Goal: Information Seeking & Learning: Compare options

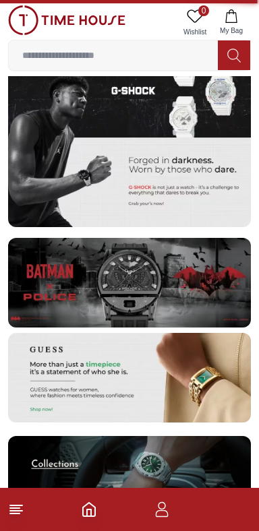
click at [204, 155] on img at bounding box center [129, 136] width 243 height 182
click at [200, 177] on img at bounding box center [129, 136] width 243 height 182
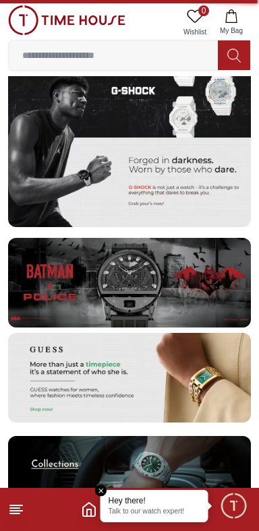
click at [164, 227] on img at bounding box center [129, 136] width 243 height 182
click at [169, 227] on img at bounding box center [129, 136] width 243 height 182
click at [171, 227] on img at bounding box center [129, 136] width 243 height 182
click at [165, 227] on img at bounding box center [129, 136] width 243 height 182
click at [67, 167] on img at bounding box center [129, 136] width 243 height 182
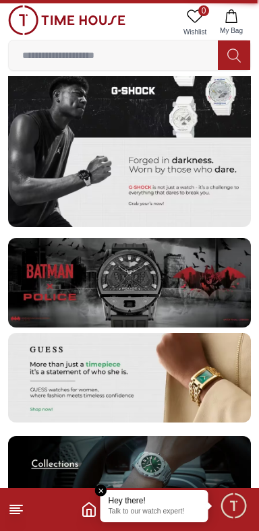
click at [65, 153] on img at bounding box center [129, 136] width 243 height 182
click at [63, 142] on img at bounding box center [129, 136] width 243 height 182
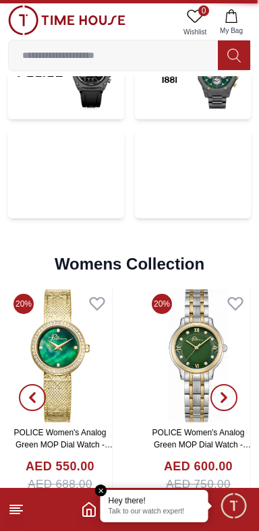
scroll to position [2925, 0]
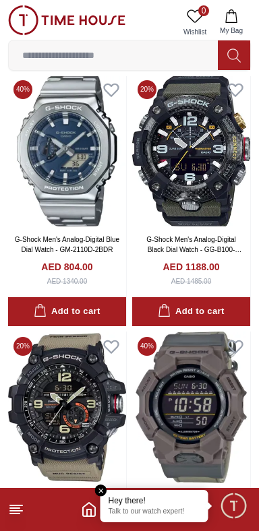
scroll to position [1732, 0]
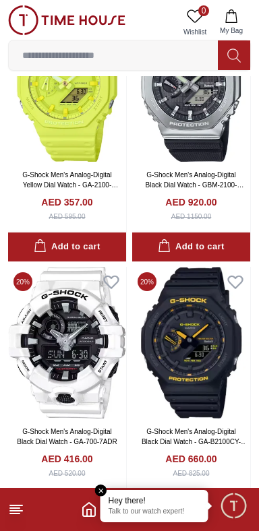
scroll to position [3815, 0]
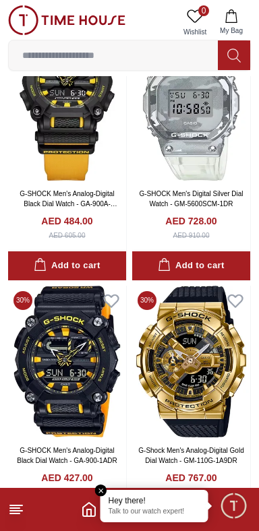
scroll to position [10472, 0]
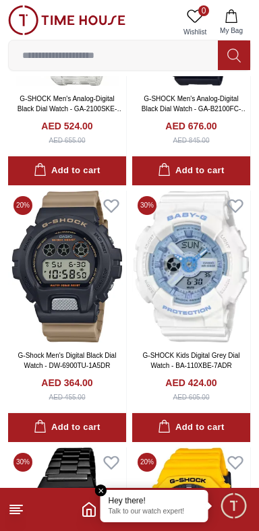
scroll to position [12367, 0]
click at [17, 514] on line at bounding box center [14, 514] width 9 height 0
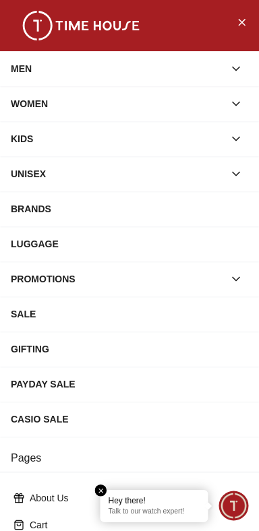
click at [53, 66] on div "MEN" at bounding box center [117, 69] width 213 height 24
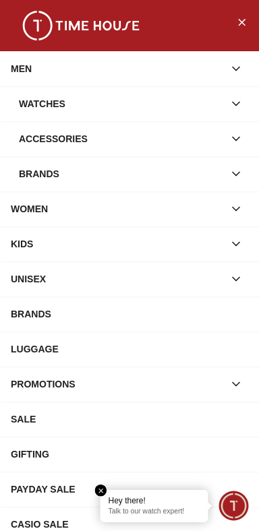
click at [62, 80] on div "MEN" at bounding box center [117, 69] width 213 height 24
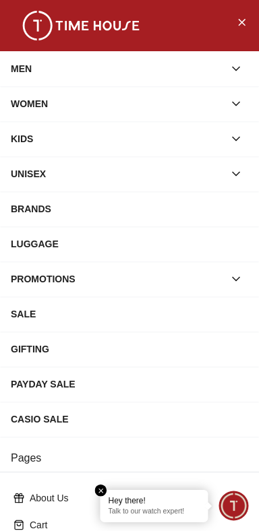
click at [61, 57] on div "MEN" at bounding box center [117, 69] width 213 height 24
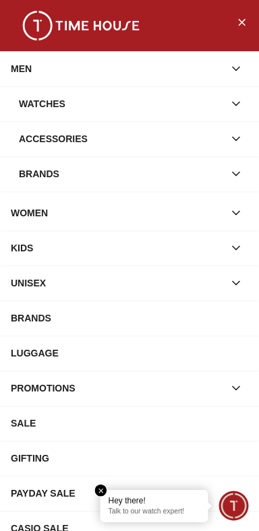
click at [63, 62] on div "MEN" at bounding box center [117, 69] width 213 height 24
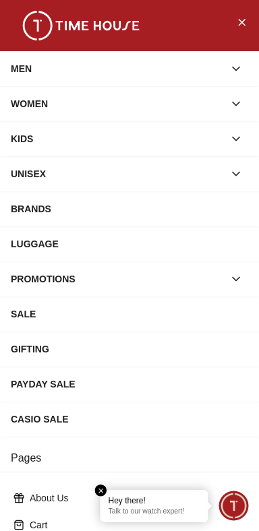
click at [74, 63] on div "MEN" at bounding box center [117, 69] width 213 height 24
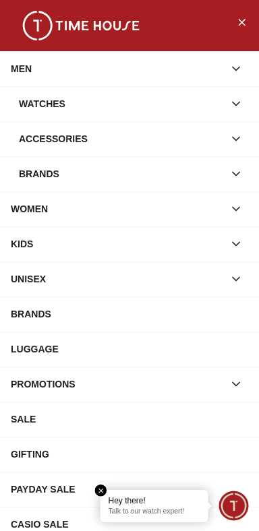
click at [176, 105] on div "Watches" at bounding box center [121, 104] width 205 height 24
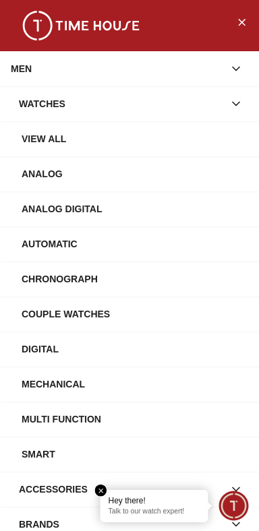
click at [73, 95] on div "Watches" at bounding box center [121, 104] width 205 height 24
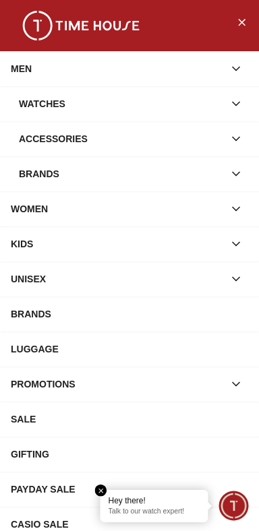
click at [57, 60] on div "MEN" at bounding box center [117, 69] width 213 height 24
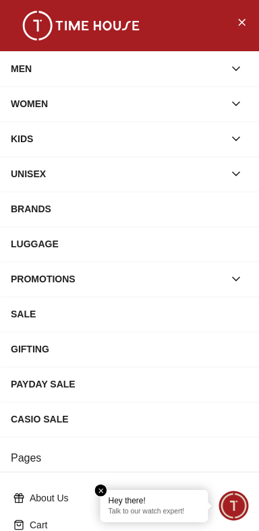
click at [57, 63] on div "MEN" at bounding box center [117, 69] width 213 height 24
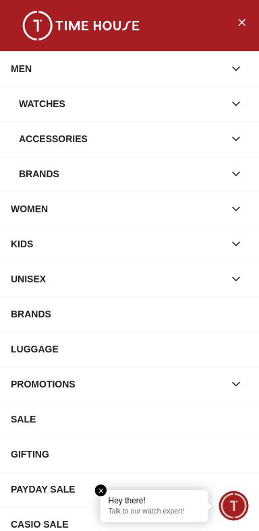
click at [57, 146] on div "Accessories" at bounding box center [121, 139] width 205 height 24
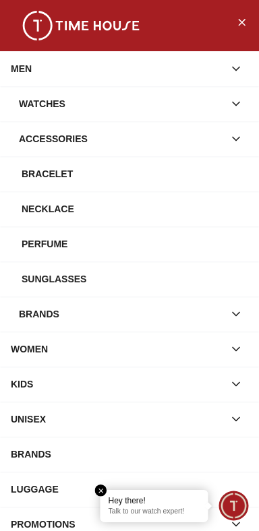
click at [41, 291] on div "Sunglasses" at bounding box center [135, 279] width 227 height 24
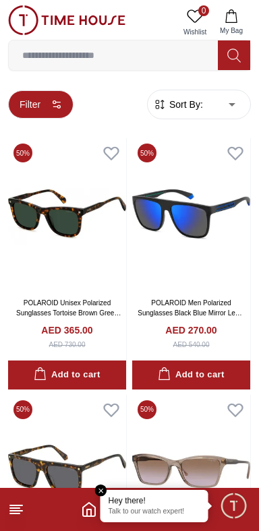
click at [30, 99] on button "Filter" at bounding box center [40, 104] width 65 height 28
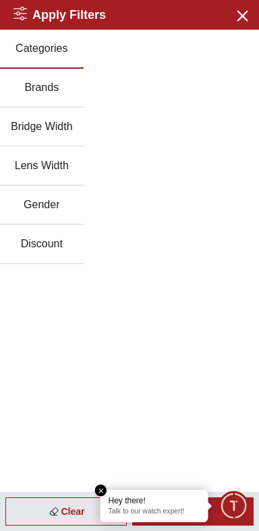
click at [37, 77] on button "Brands" at bounding box center [42, 88] width 84 height 39
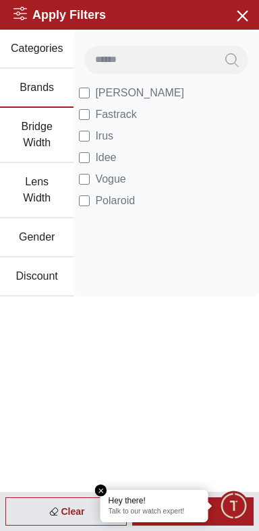
click at [95, 488] on em "Close tooltip" at bounding box center [101, 491] width 12 height 12
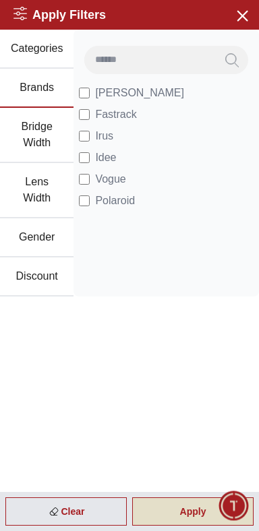
click at [170, 507] on div "Apply" at bounding box center [192, 512] width 121 height 28
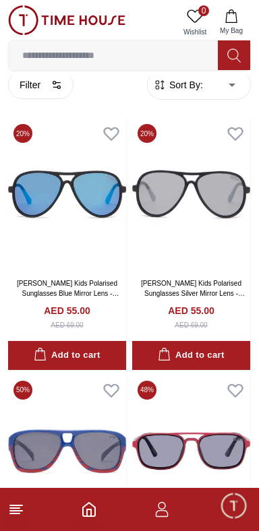
scroll to position [16, 0]
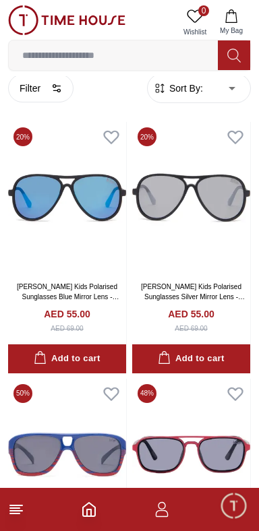
click at [158, 88] on icon "button" at bounding box center [159, 88] width 13 height 13
click at [174, 90] on span "Sort By:" at bounding box center [185, 88] width 36 height 13
click at [200, 82] on span "Sort By:" at bounding box center [185, 88] width 36 height 13
click at [203, 92] on span "Sort By:" at bounding box center [185, 88] width 36 height 13
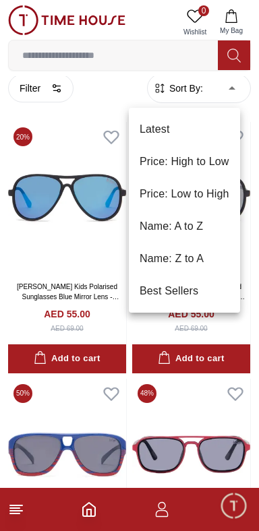
click at [208, 95] on div at bounding box center [129, 265] width 259 height 531
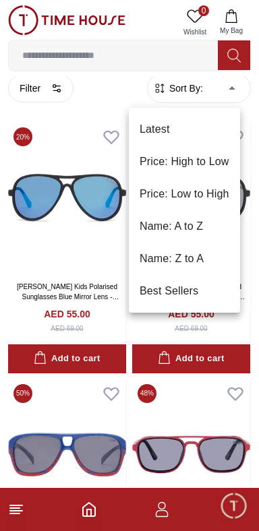
click at [150, 200] on li "Price: Low to High" at bounding box center [184, 194] width 111 height 32
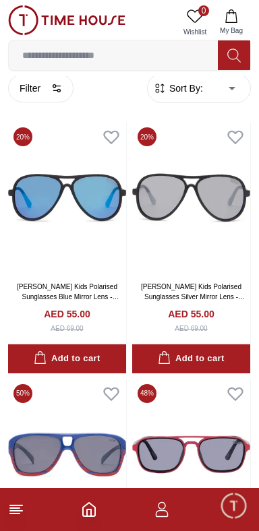
type input "*"
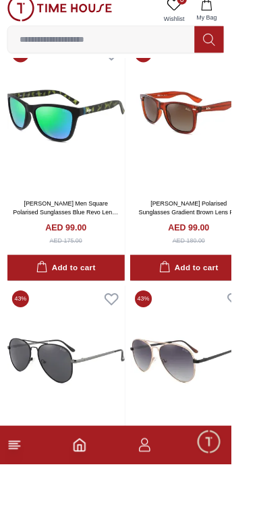
scroll to position [5334, 0]
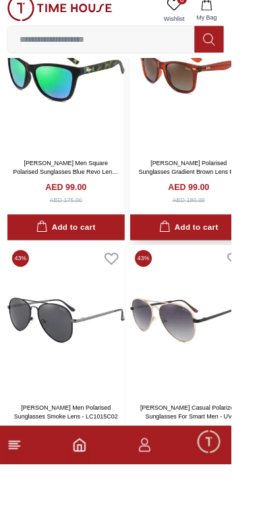
click at [211, 181] on img at bounding box center [211, 95] width 131 height 169
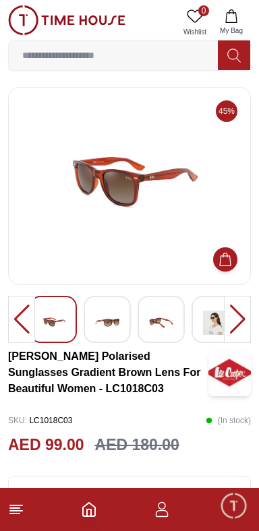
click at [76, 316] on div at bounding box center [53, 319] width 47 height 47
click at [98, 320] on img at bounding box center [107, 322] width 24 height 31
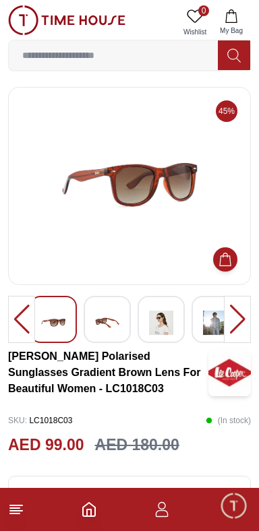
click at [138, 306] on div at bounding box center [161, 319] width 47 height 47
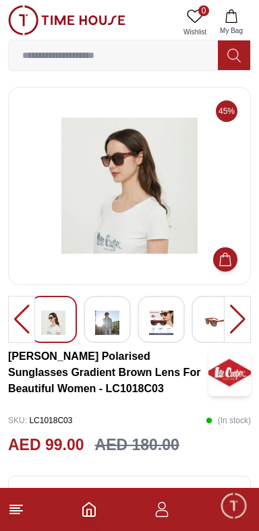
click at [151, 326] on img at bounding box center [161, 322] width 24 height 31
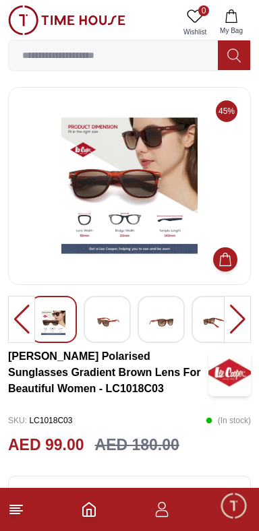
click at [11, 298] on div at bounding box center [21, 319] width 27 height 47
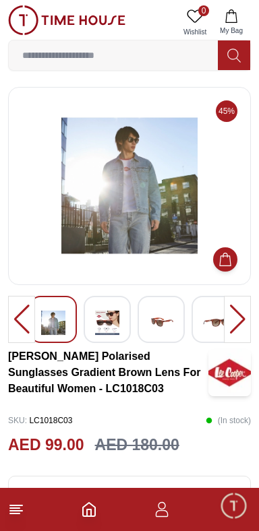
click at [20, 319] on div at bounding box center [21, 319] width 27 height 47
click at [24, 322] on div at bounding box center [21, 319] width 27 height 47
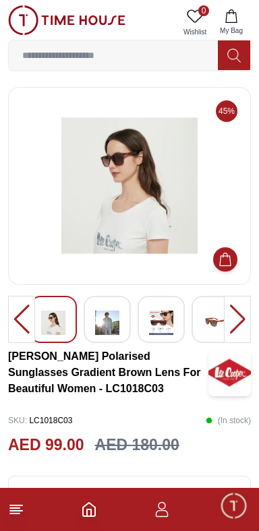
click at [28, 322] on div at bounding box center [21, 319] width 27 height 47
click at [32, 323] on div at bounding box center [21, 319] width 27 height 47
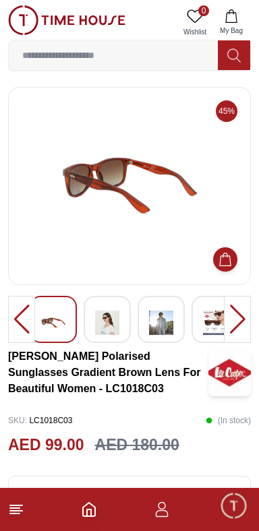
click at [29, 320] on div at bounding box center [21, 319] width 27 height 47
click at [30, 318] on div at bounding box center [21, 319] width 27 height 47
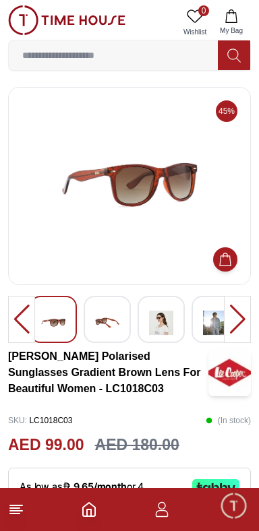
click at [32, 316] on div at bounding box center [21, 319] width 27 height 47
click at [29, 315] on div at bounding box center [21, 319] width 27 height 47
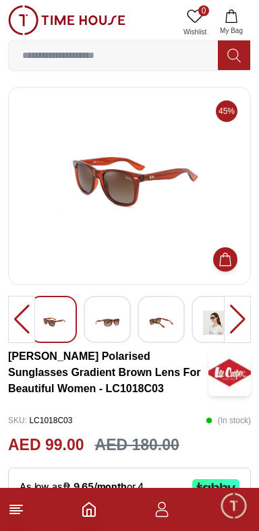
click at [30, 316] on div at bounding box center [21, 319] width 27 height 47
click at [27, 316] on div at bounding box center [21, 319] width 27 height 47
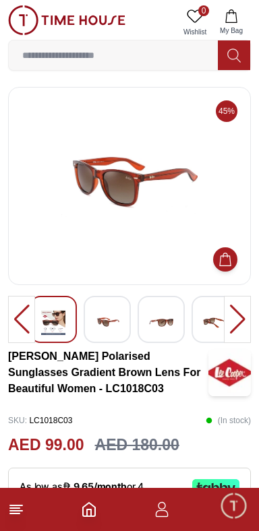
click at [28, 314] on div at bounding box center [21, 319] width 27 height 47
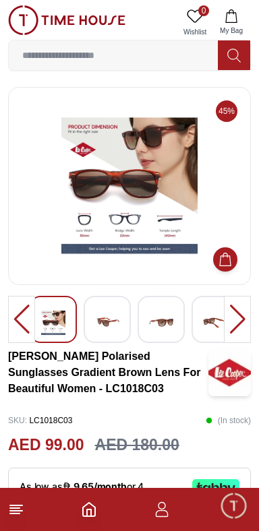
click at [28, 314] on div at bounding box center [21, 319] width 27 height 47
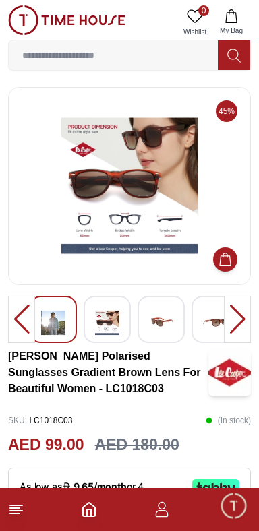
click at [24, 312] on div at bounding box center [21, 319] width 27 height 47
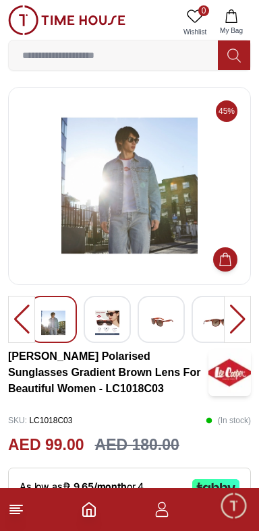
click at [26, 314] on div at bounding box center [21, 319] width 27 height 47
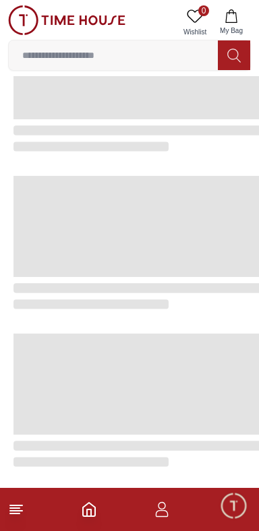
scroll to position [2250, 0]
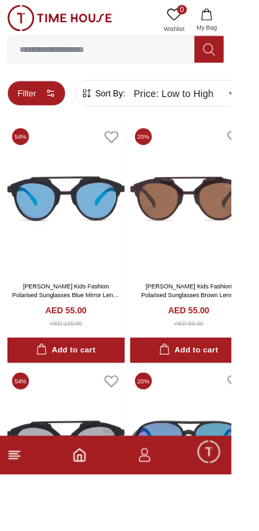
click at [38, 102] on button "Filter" at bounding box center [40, 104] width 65 height 28
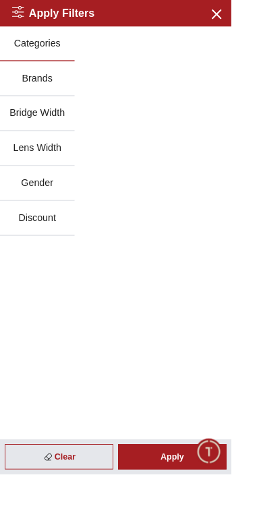
click at [42, 125] on button "Bridge Width" at bounding box center [42, 127] width 84 height 39
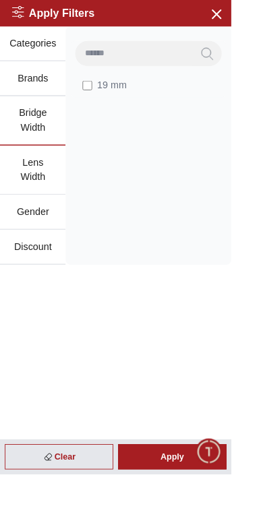
click at [34, 57] on button "Categories" at bounding box center [37, 49] width 74 height 39
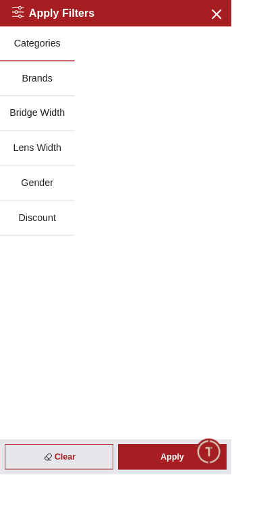
click at [40, 89] on button "Brands" at bounding box center [42, 88] width 84 height 39
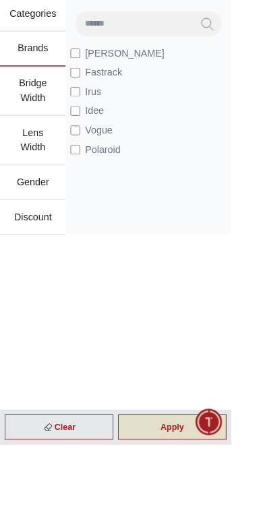
click at [193, 526] on div "Apply" at bounding box center [192, 512] width 121 height 28
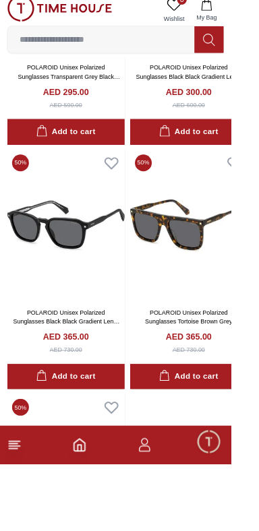
scroll to position [509, 0]
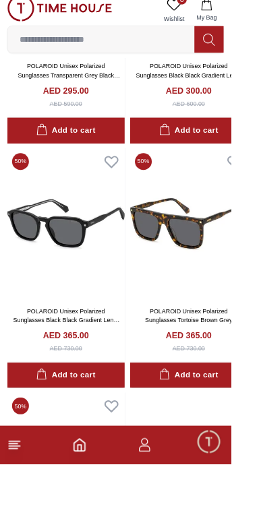
click at [23, 518] on icon at bounding box center [16, 510] width 16 height 16
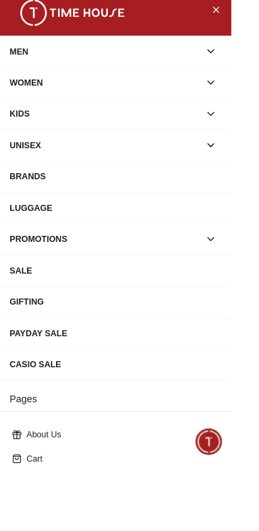
click at [57, 63] on div "MEN" at bounding box center [117, 69] width 213 height 24
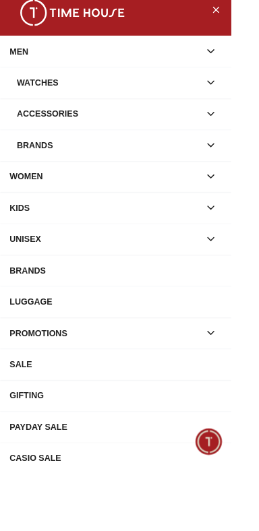
click at [86, 96] on div "Watches" at bounding box center [121, 104] width 205 height 24
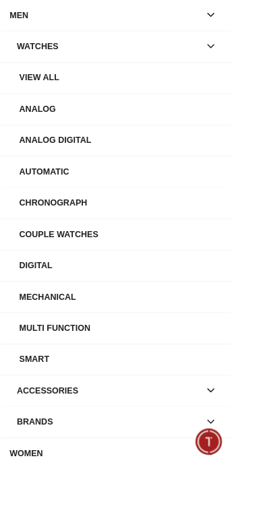
scroll to position [42, 0]
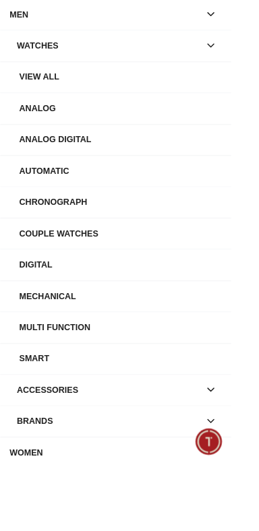
click at [53, 91] on div "View All" at bounding box center [135, 97] width 227 height 24
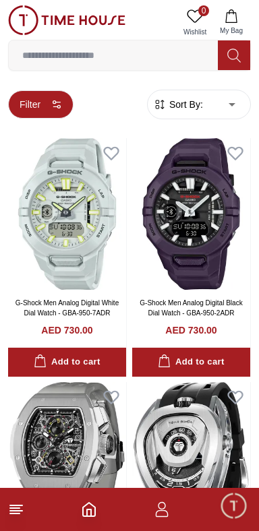
click at [38, 96] on button "Filter" at bounding box center [40, 104] width 65 height 28
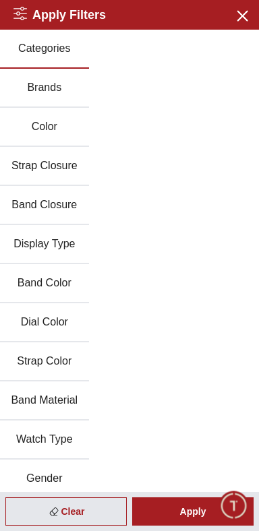
click at [40, 95] on button "Brands" at bounding box center [44, 88] width 89 height 39
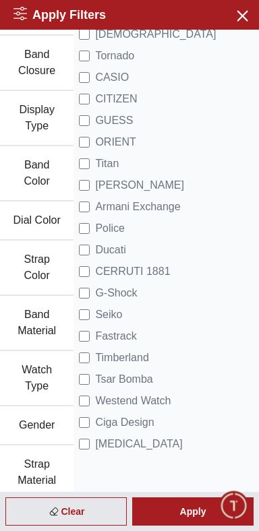
scroll to position [291, 0]
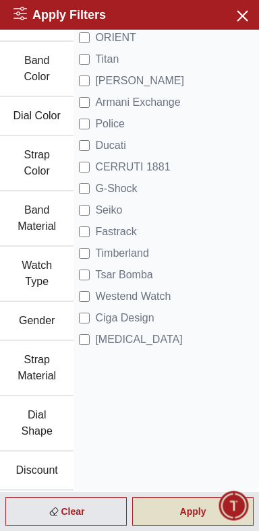
click at [163, 513] on div "Apply" at bounding box center [192, 512] width 121 height 28
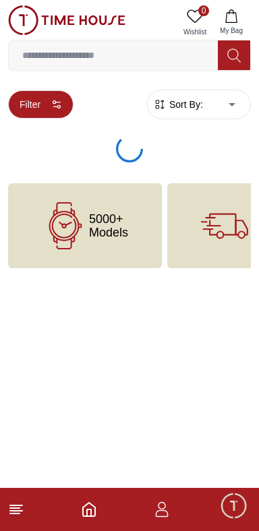
click at [30, 104] on button "Filter" at bounding box center [40, 104] width 65 height 28
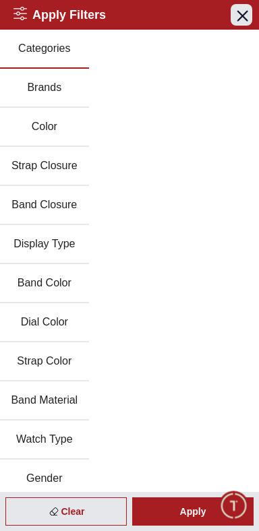
click at [231, 9] on button "Close menu" at bounding box center [242, 15] width 22 height 22
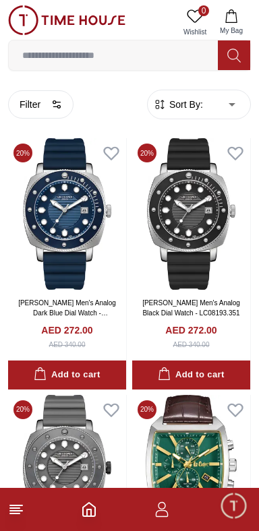
click at [173, 99] on span "Sort By:" at bounding box center [185, 104] width 36 height 13
click at [178, 106] on span "Sort By:" at bounding box center [185, 104] width 36 height 13
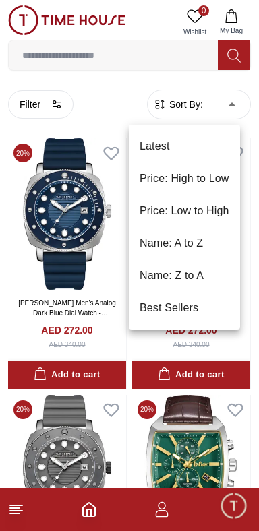
click at [150, 209] on li "Price: Low to High" at bounding box center [184, 211] width 111 height 32
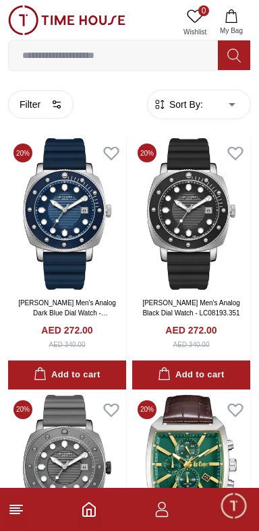
type input "*"
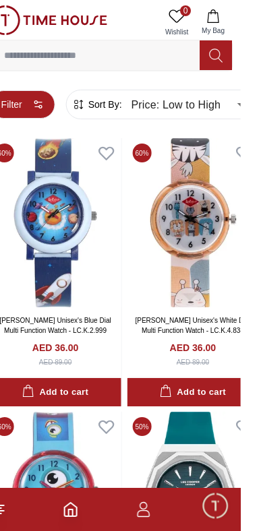
click at [40, 92] on button "Filter" at bounding box center [40, 104] width 65 height 28
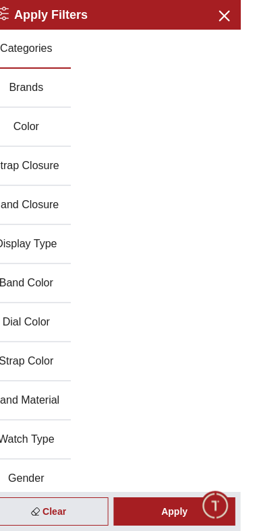
click at [41, 105] on button "Brands" at bounding box center [44, 88] width 89 height 39
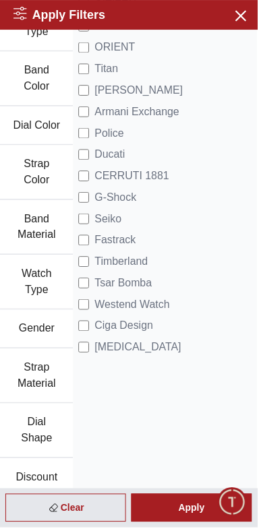
scroll to position [259, 0]
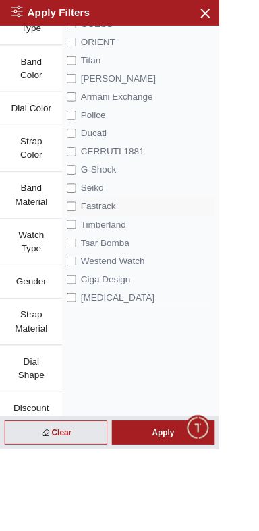
click at [101, 252] on span "Fastrack" at bounding box center [115, 244] width 41 height 16
click at [89, 209] on label "G-Shock" at bounding box center [108, 201] width 58 height 16
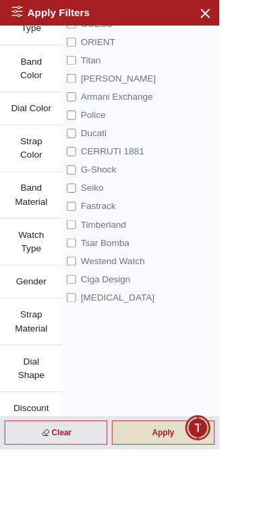
click at [198, 526] on div "Apply" at bounding box center [192, 512] width 121 height 28
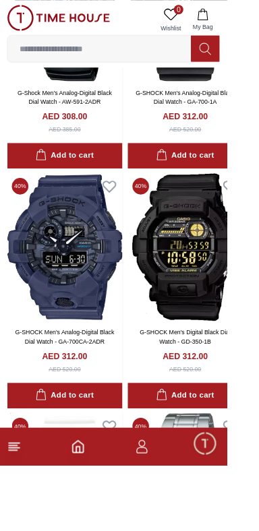
scroll to position [1041, 0]
